Goal: Find specific page/section: Find specific page/section

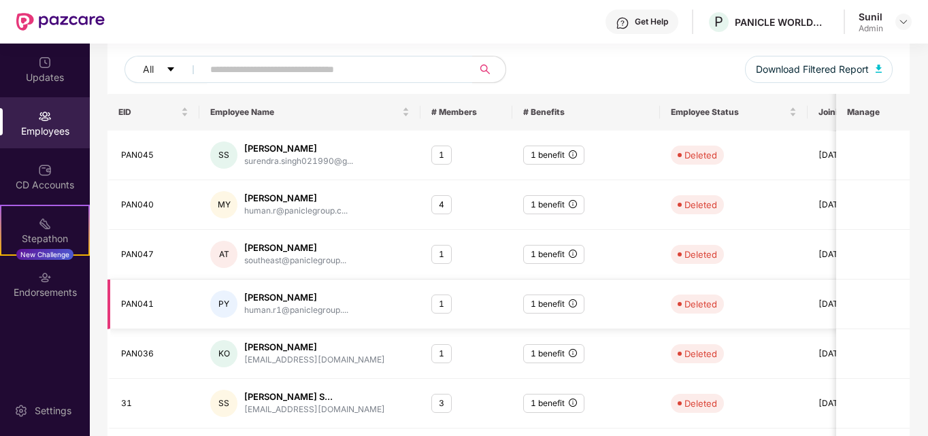
scroll to position [157, 0]
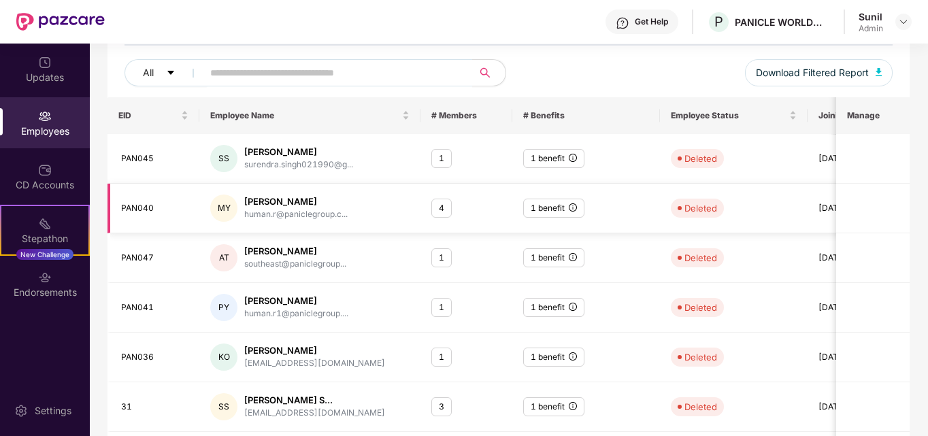
click at [436, 206] on div "4" at bounding box center [441, 209] width 20 height 20
click at [578, 208] on div "1 benefit" at bounding box center [553, 209] width 61 height 20
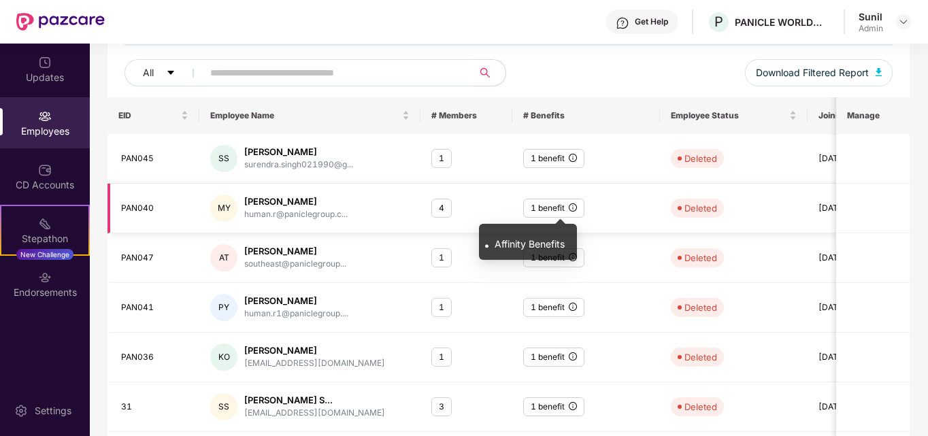
click at [573, 208] on icon "info-circle" at bounding box center [573, 207] width 8 height 8
click at [536, 243] on span "Affinity Benefits" at bounding box center [530, 244] width 70 height 12
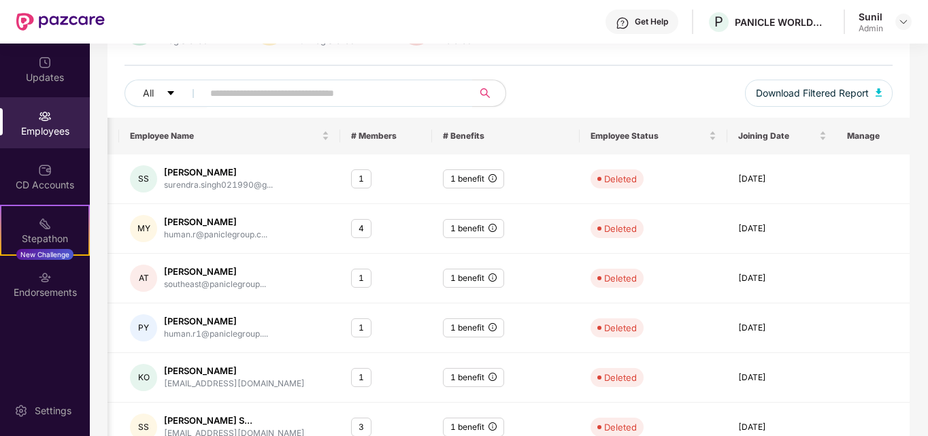
scroll to position [0, 0]
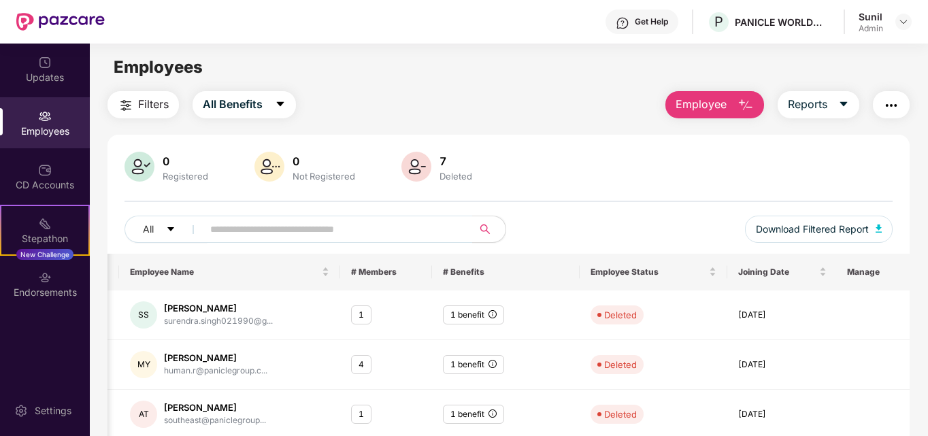
click at [84, 122] on div "Employees" at bounding box center [45, 122] width 90 height 51
click at [54, 122] on div "Employees" at bounding box center [45, 122] width 90 height 51
click at [177, 226] on button "All" at bounding box center [166, 229] width 83 height 27
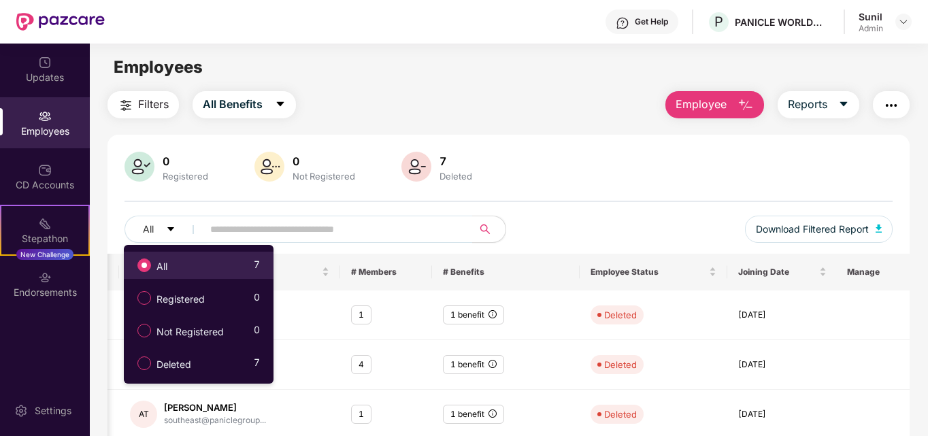
click at [178, 257] on label "All" at bounding box center [155, 265] width 49 height 23
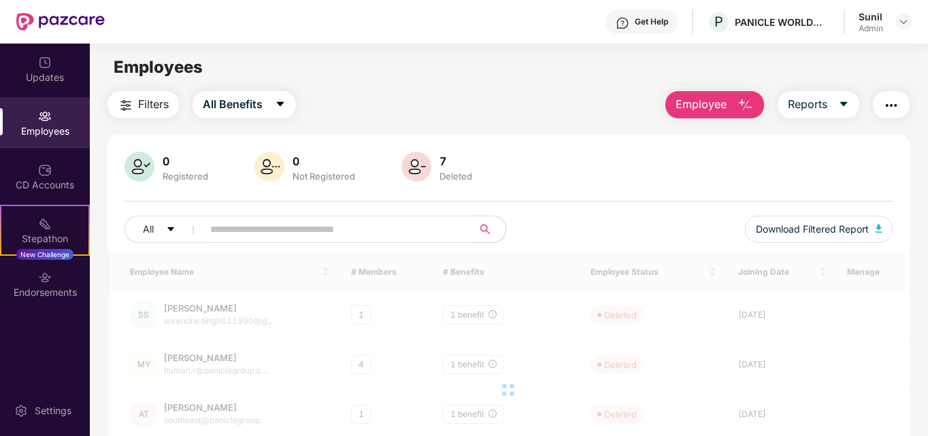
click at [245, 225] on input "text" at bounding box center [332, 229] width 244 height 20
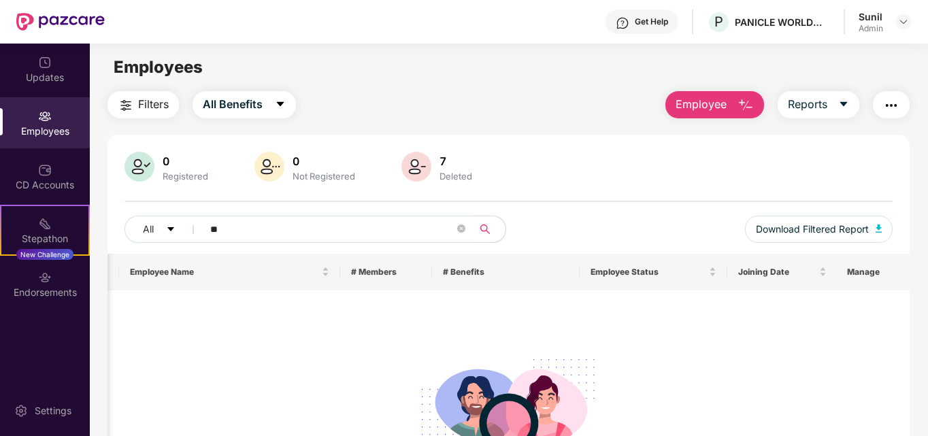
type input "*"
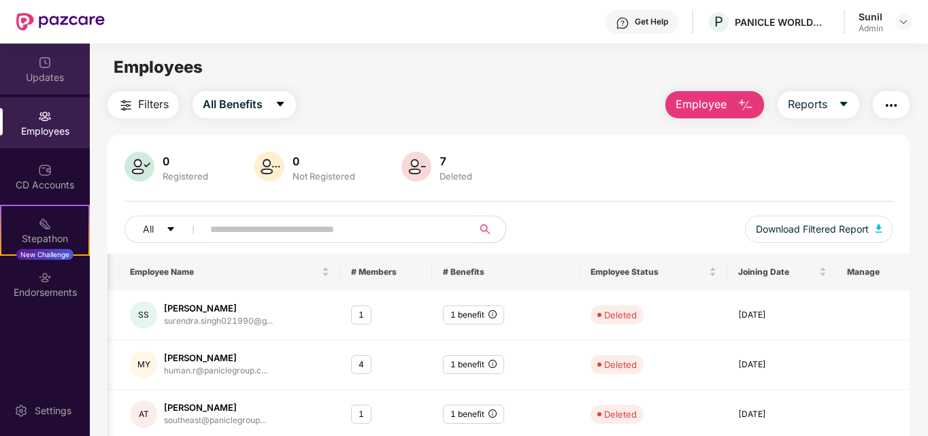
click at [44, 69] on div "Updates" at bounding box center [45, 69] width 90 height 51
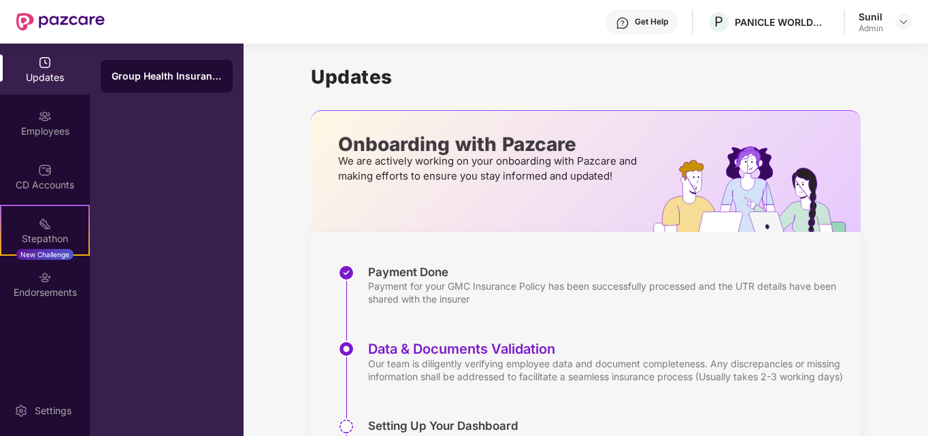
scroll to position [211, 0]
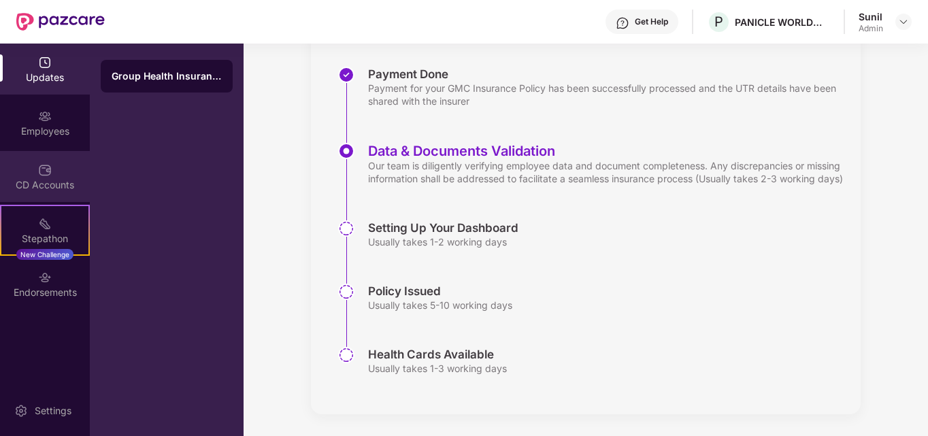
click at [42, 186] on div "CD Accounts" at bounding box center [45, 185] width 90 height 14
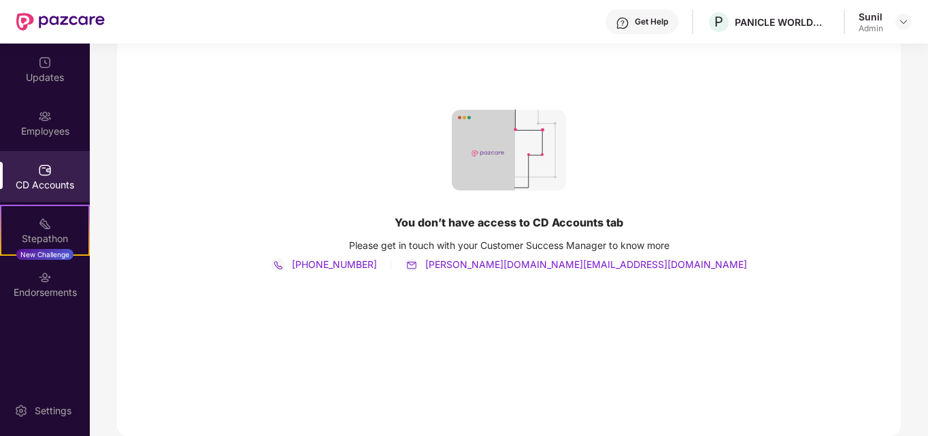
scroll to position [171, 0]
click at [52, 301] on div "Endorsements" at bounding box center [45, 284] width 90 height 51
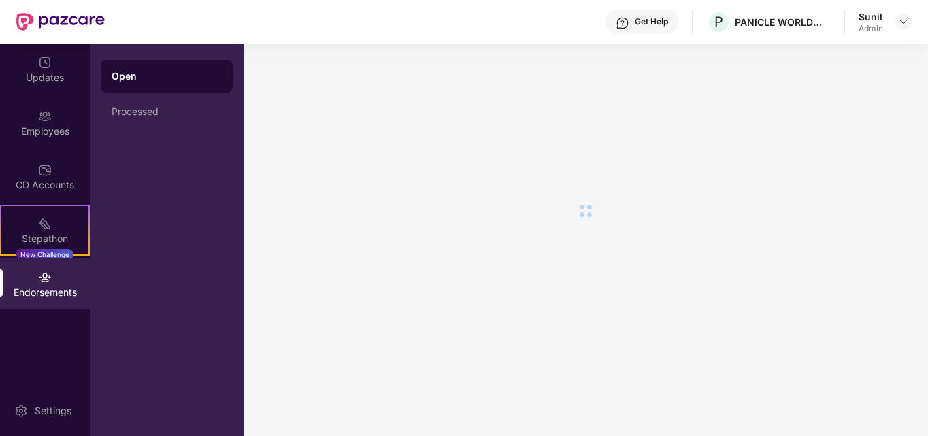
scroll to position [0, 0]
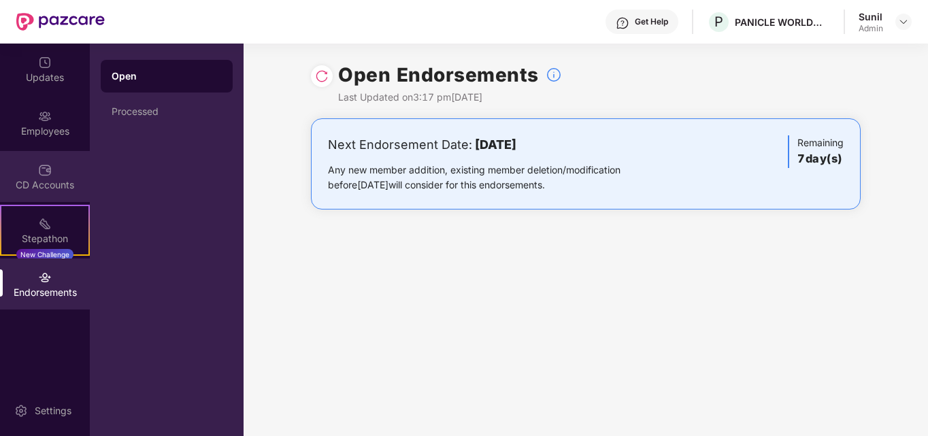
click at [50, 171] on img at bounding box center [45, 170] width 14 height 14
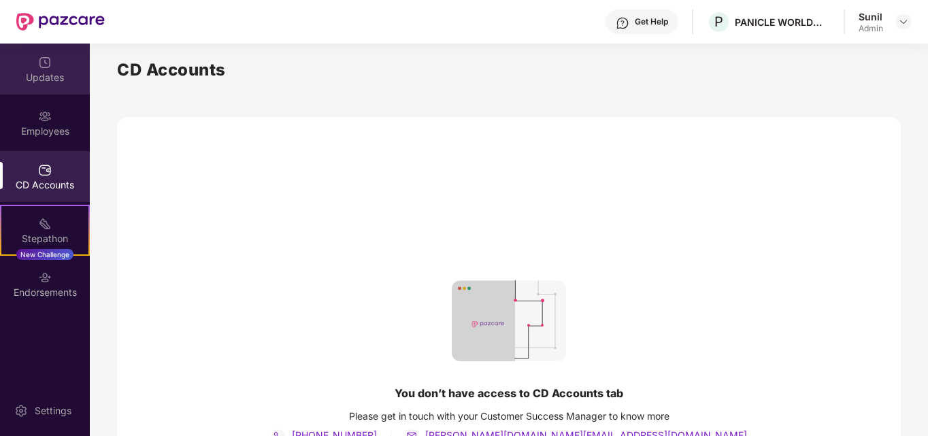
click at [46, 75] on div "Updates" at bounding box center [45, 78] width 90 height 14
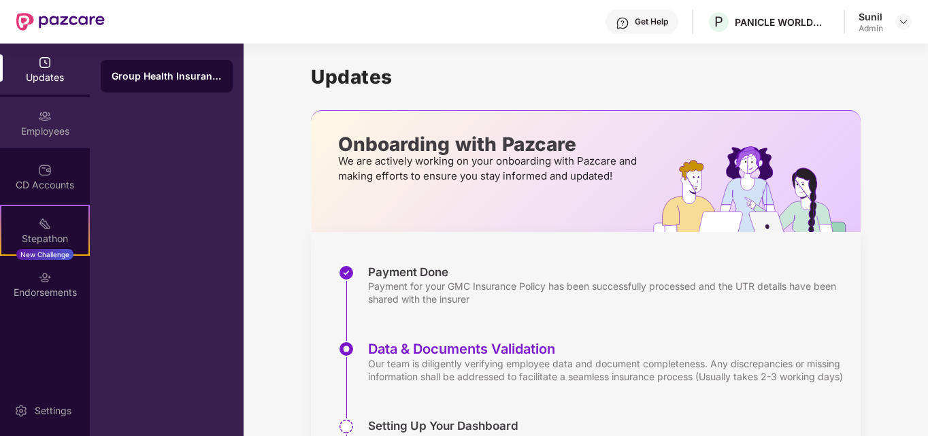
click at [46, 125] on div "Employees" at bounding box center [45, 132] width 90 height 14
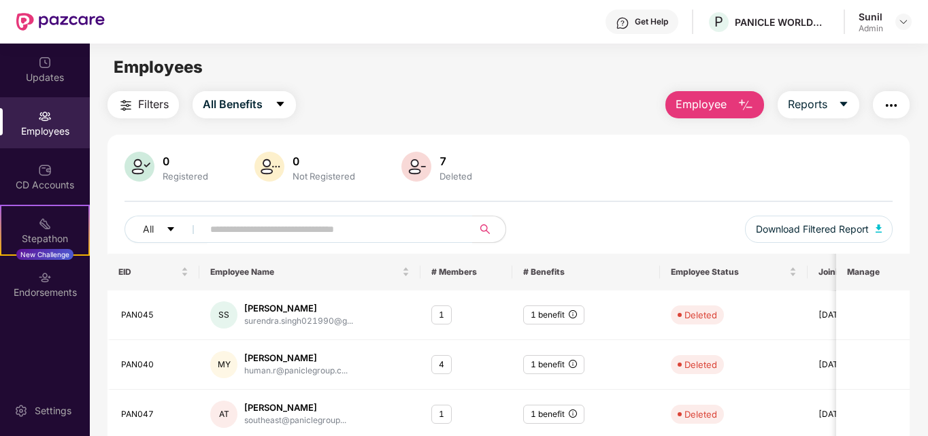
click at [160, 103] on span "Filters" at bounding box center [153, 104] width 31 height 17
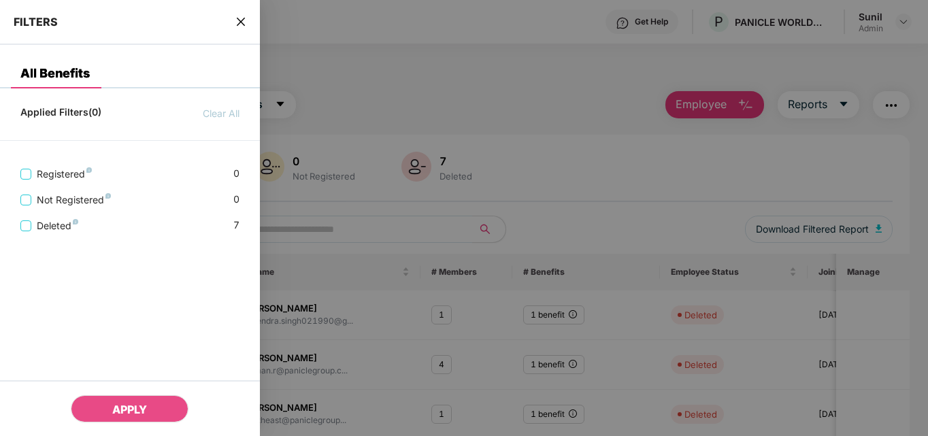
click at [237, 22] on icon "close" at bounding box center [240, 21] width 11 height 11
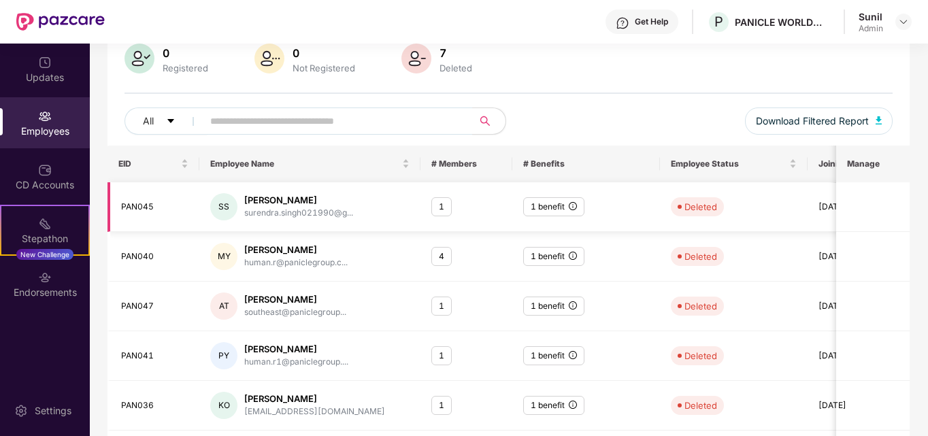
scroll to position [108, 0]
